Goal: Navigation & Orientation: Understand site structure

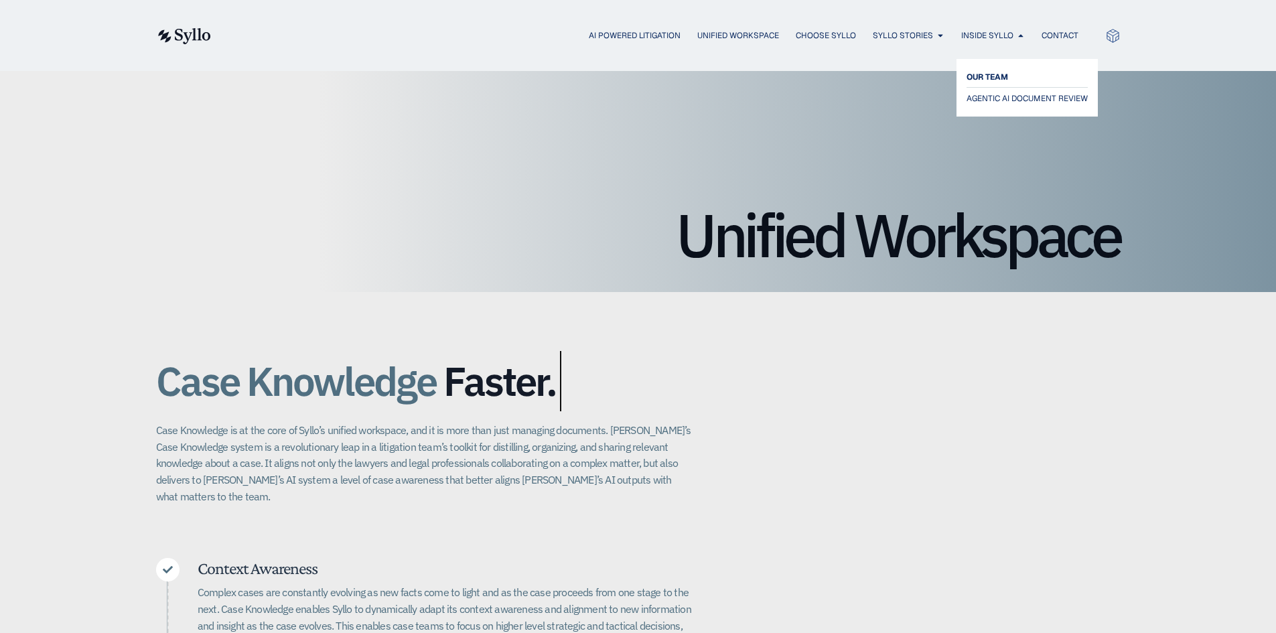
click at [1005, 78] on span "OUR TEAM" at bounding box center [988, 77] width 42 height 16
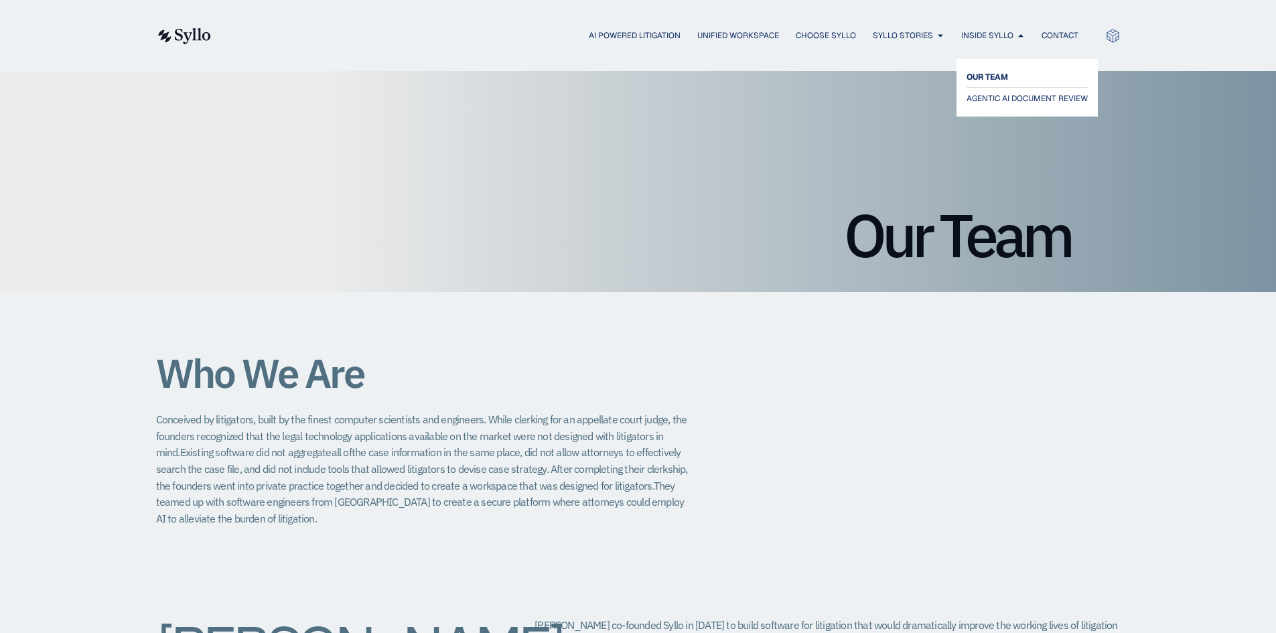
click at [986, 73] on span "OUR TEAM" at bounding box center [988, 77] width 42 height 16
click at [601, 33] on span "AI Powered Litigation" at bounding box center [635, 35] width 92 height 12
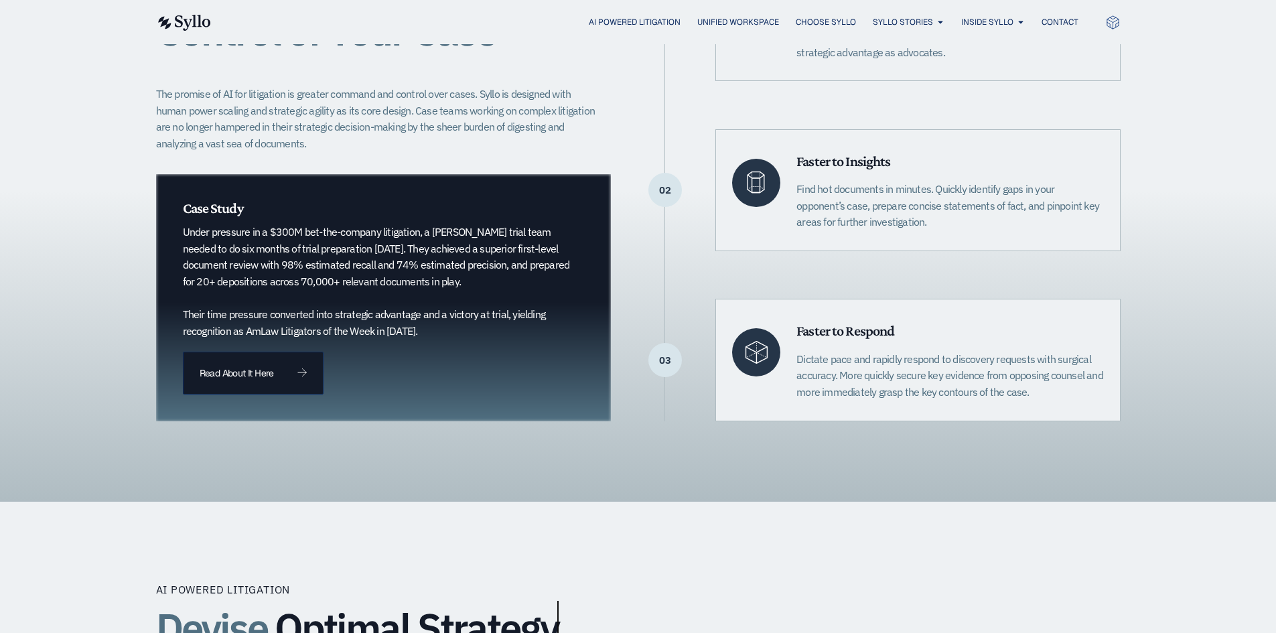
scroll to position [67, 0]
